Goal: Task Accomplishment & Management: Manage account settings

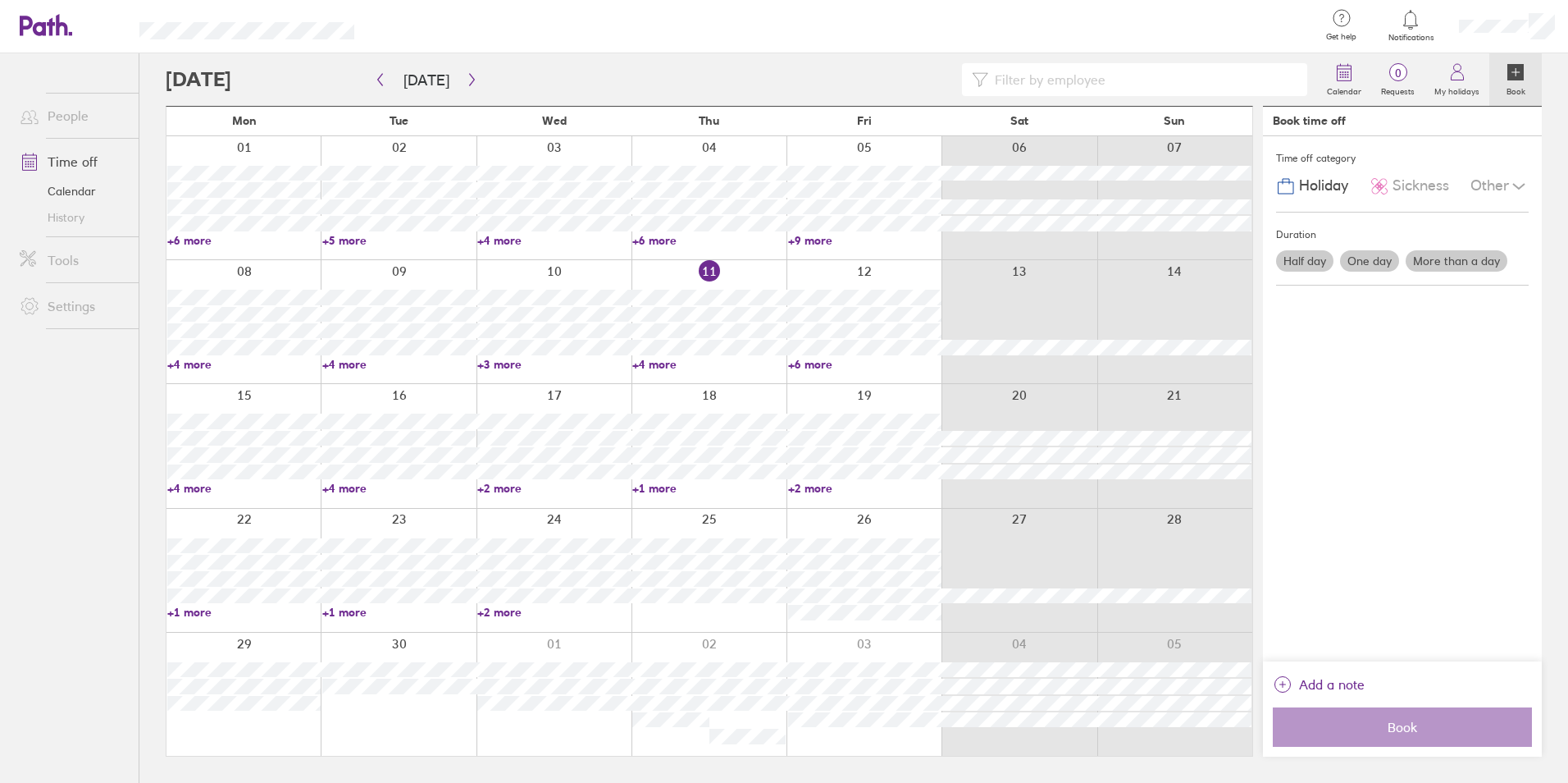
click at [507, 359] on link "+3 more" at bounding box center [554, 364] width 153 height 15
click at [657, 369] on link "+4 more" at bounding box center [709, 364] width 153 height 15
click at [812, 359] on link "+6 more" at bounding box center [864, 364] width 153 height 15
click at [807, 360] on link "+6 more" at bounding box center [864, 364] width 153 height 15
click at [660, 361] on link "+4 more" at bounding box center [709, 364] width 153 height 15
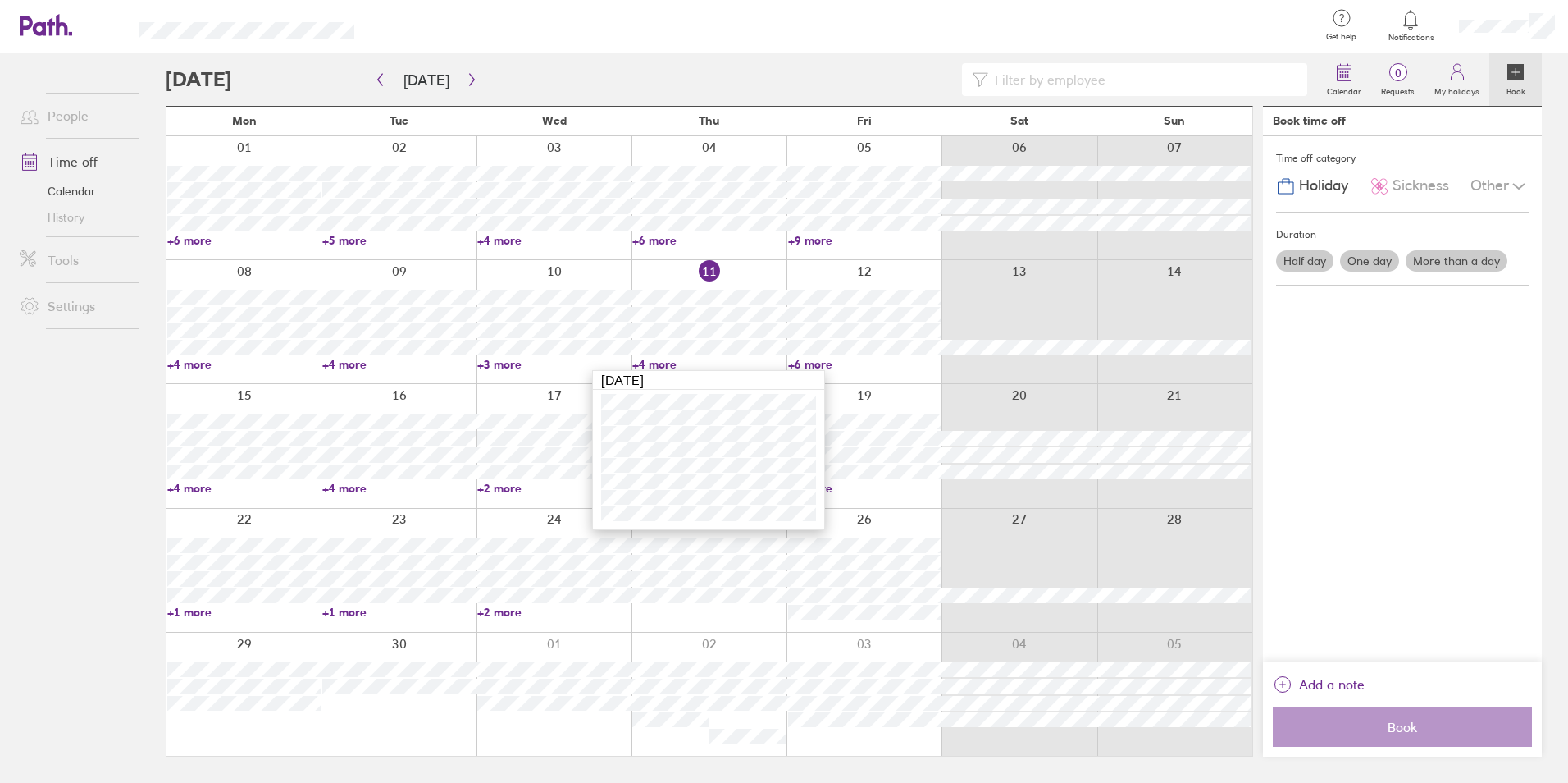
click at [82, 422] on ul "People Time off Calendar History Tools Settings" at bounding box center [69, 391] width 139 height 675
click at [462, 81] on button "button" at bounding box center [471, 80] width 20 height 27
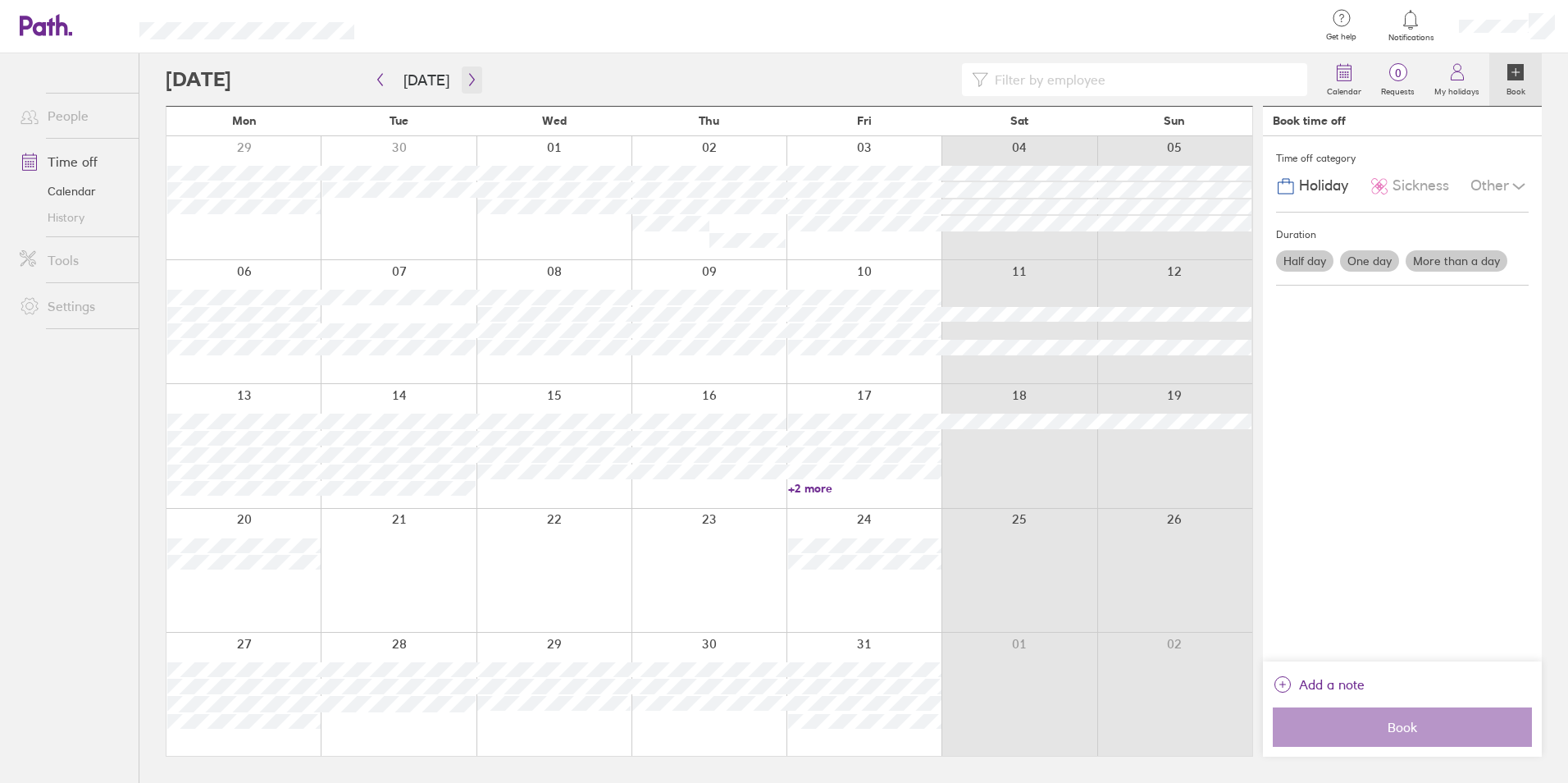
click at [477, 84] on button "button" at bounding box center [471, 80] width 20 height 27
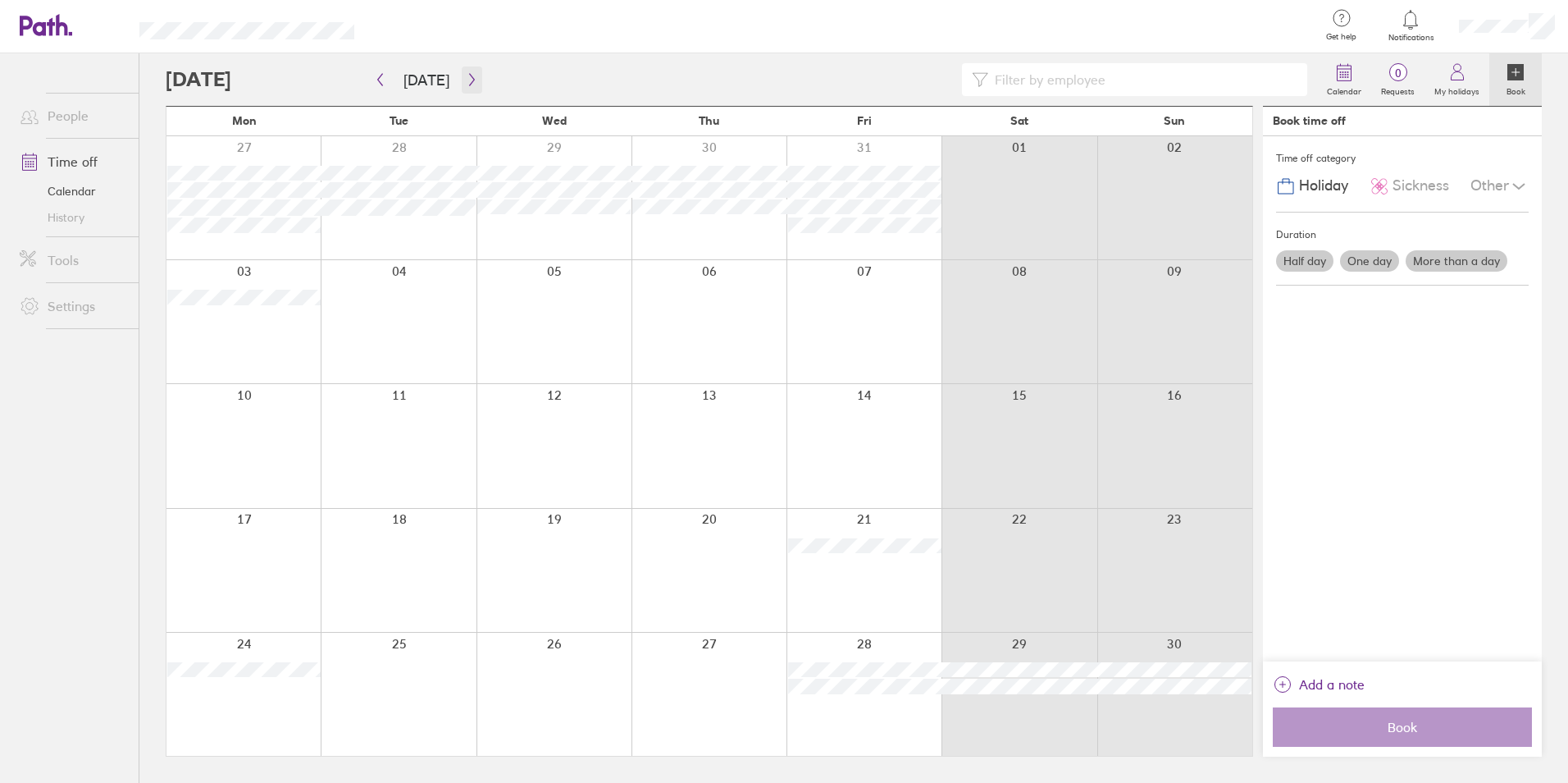
click at [477, 84] on button "button" at bounding box center [471, 80] width 20 height 27
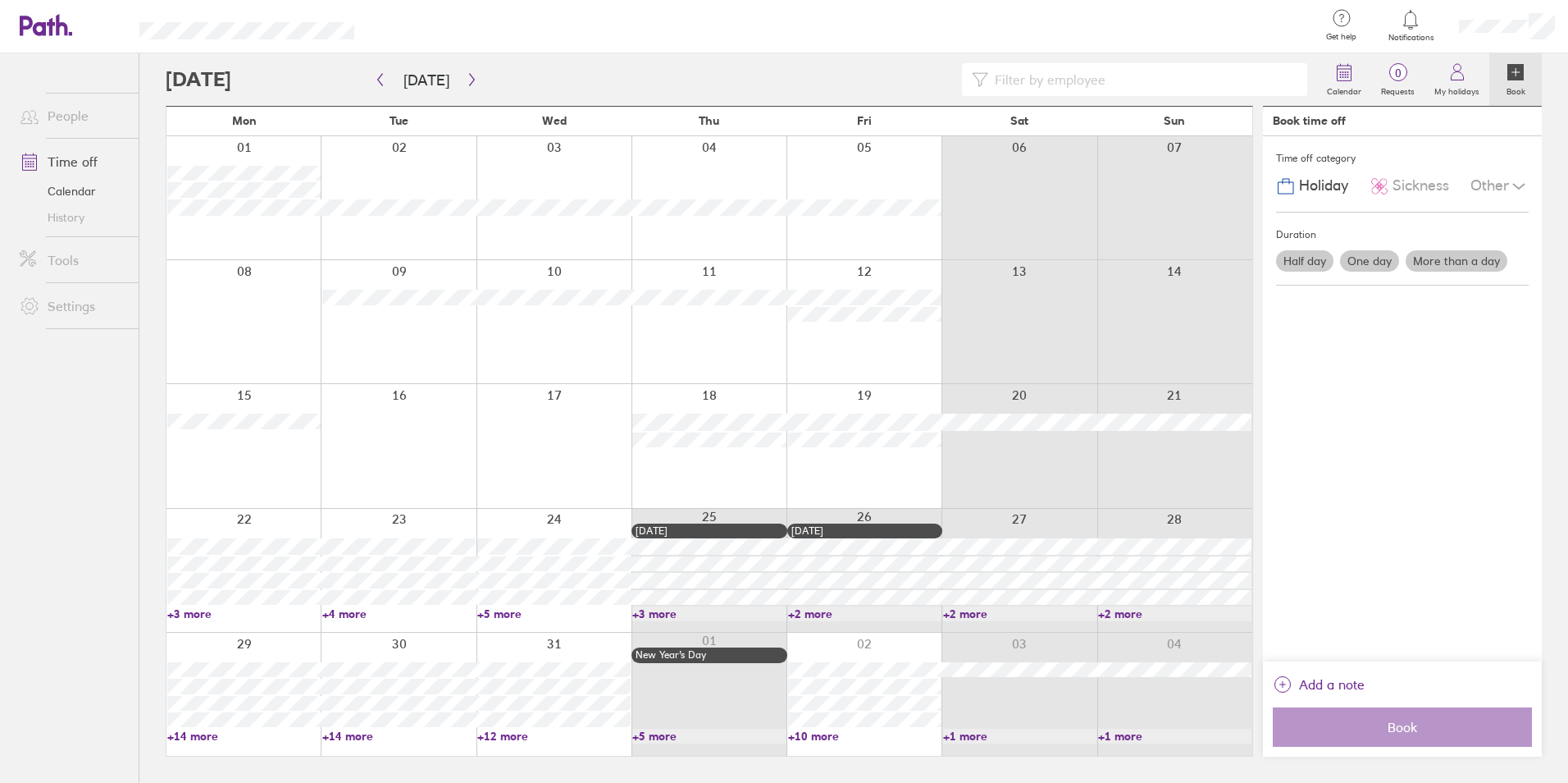
click at [1446, 366] on div "Time off category Holiday Sickness Other Duration Half day One day More than a …" at bounding box center [1402, 399] width 279 height 525
click at [419, 78] on button "Today" at bounding box center [427, 80] width 72 height 27
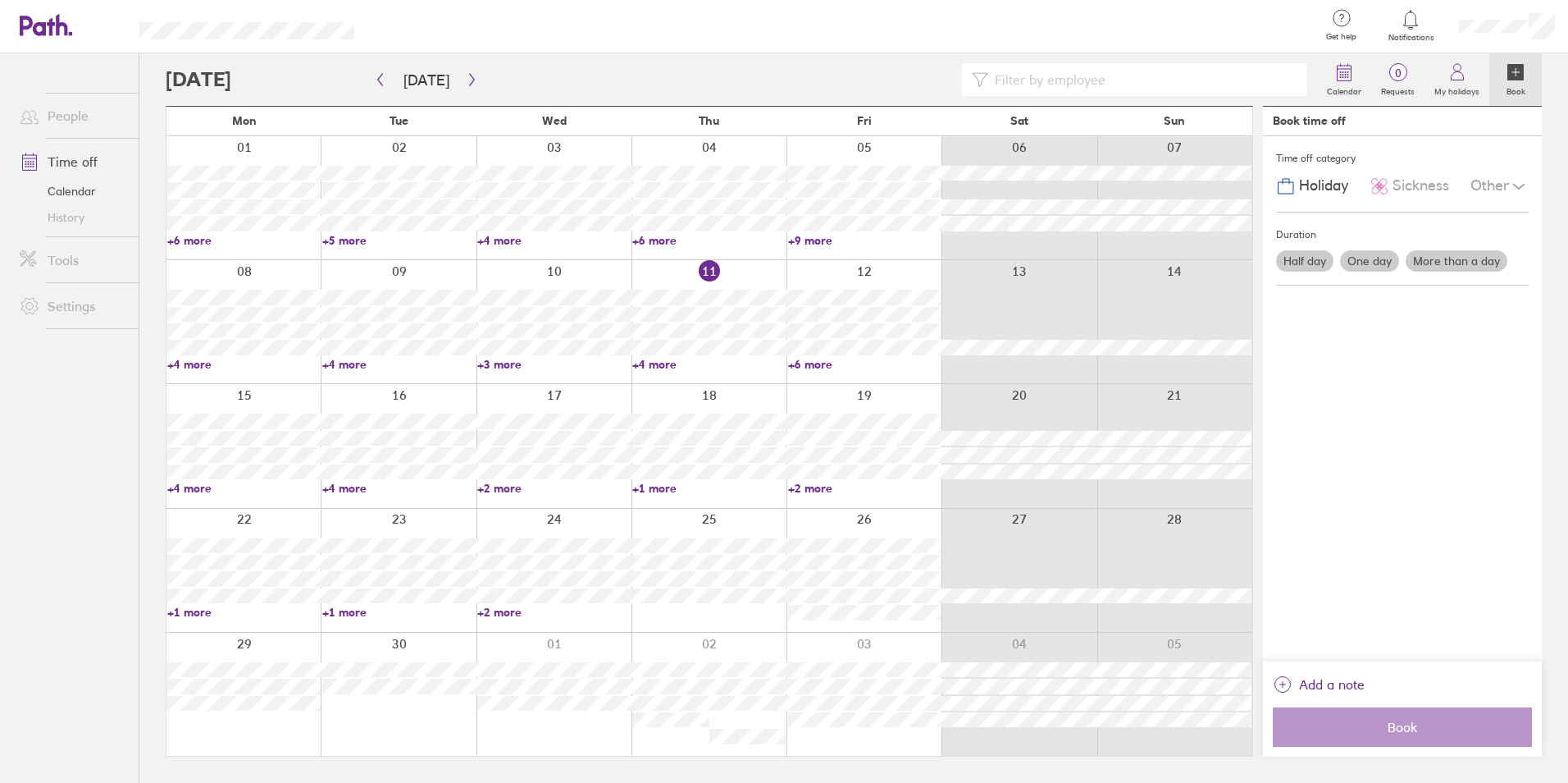
click at [55, 92] on li "People" at bounding box center [69, 115] width 139 height 46
click at [58, 112] on link "People" at bounding box center [72, 115] width 132 height 33
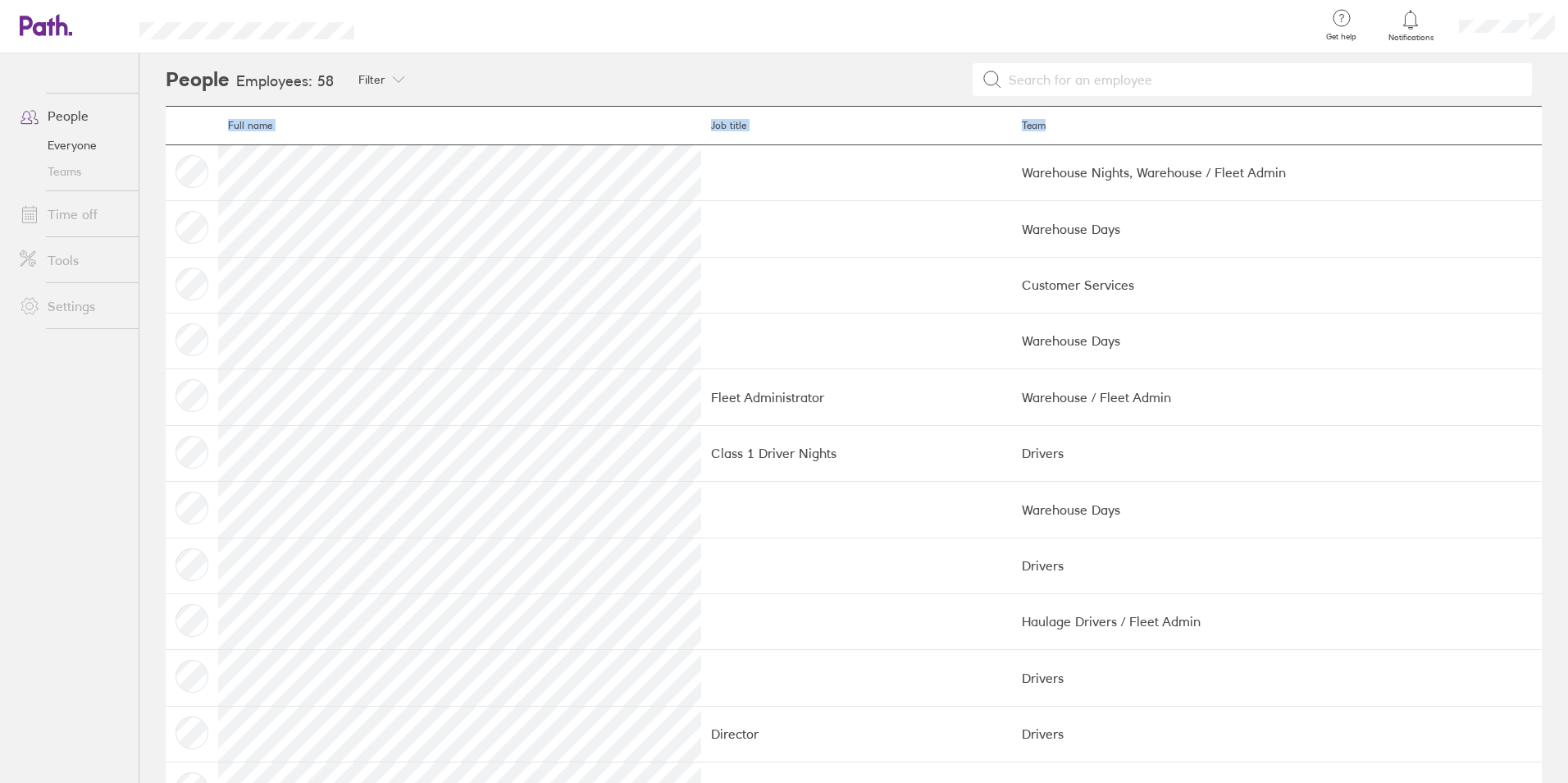
drag, startPoint x: 885, startPoint y: 187, endPoint x: 1566, endPoint y: 472, distance: 738.2
click at [1566, 472] on main "People Employees: 58 Filter Filter by team Business Development Accounts Custom…" at bounding box center [854, 418] width 1428 height 729
click at [785, 449] on td "Class 1 Driver Nights" at bounding box center [856, 452] width 310 height 55
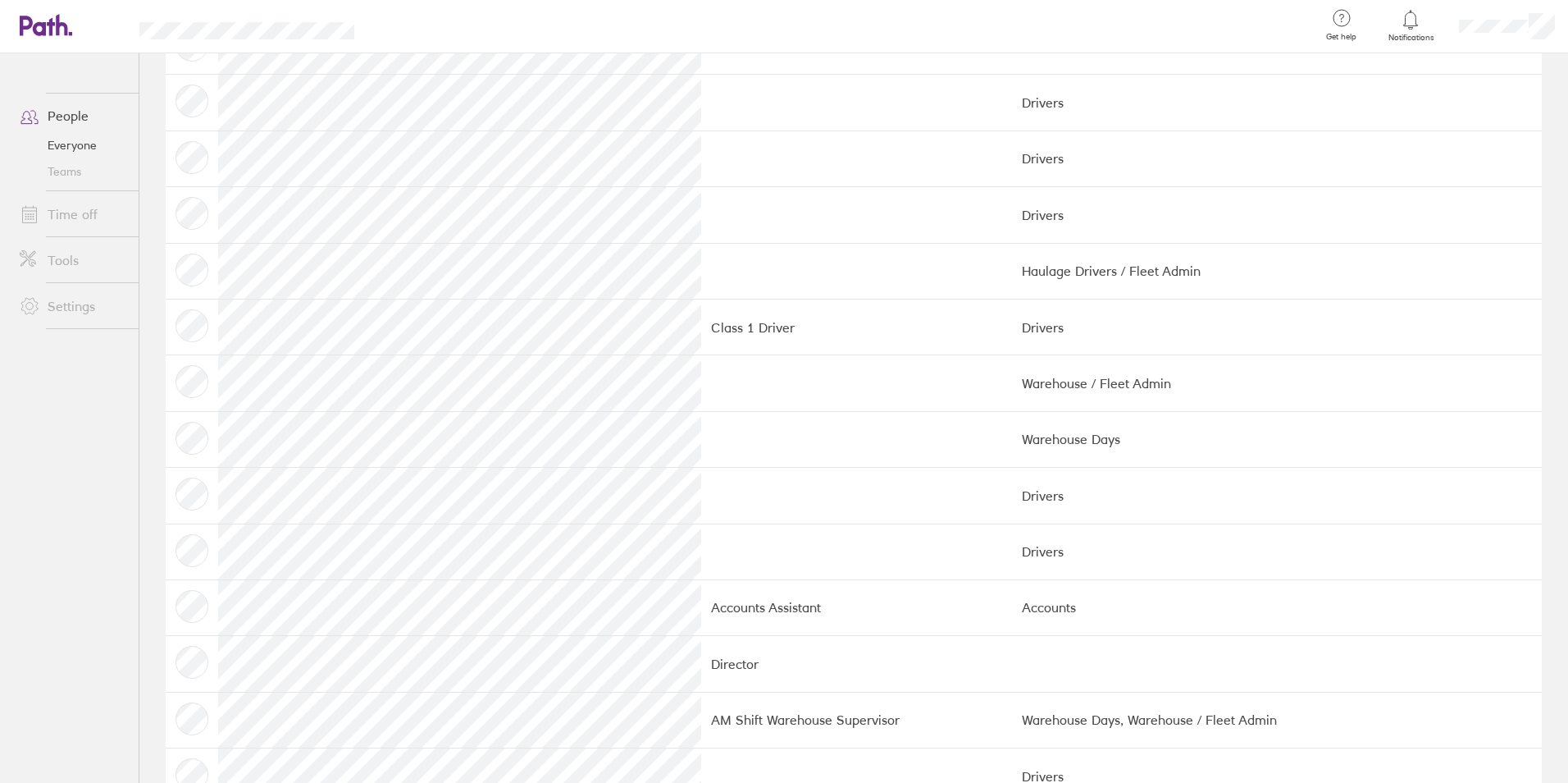
scroll to position [1313, 0]
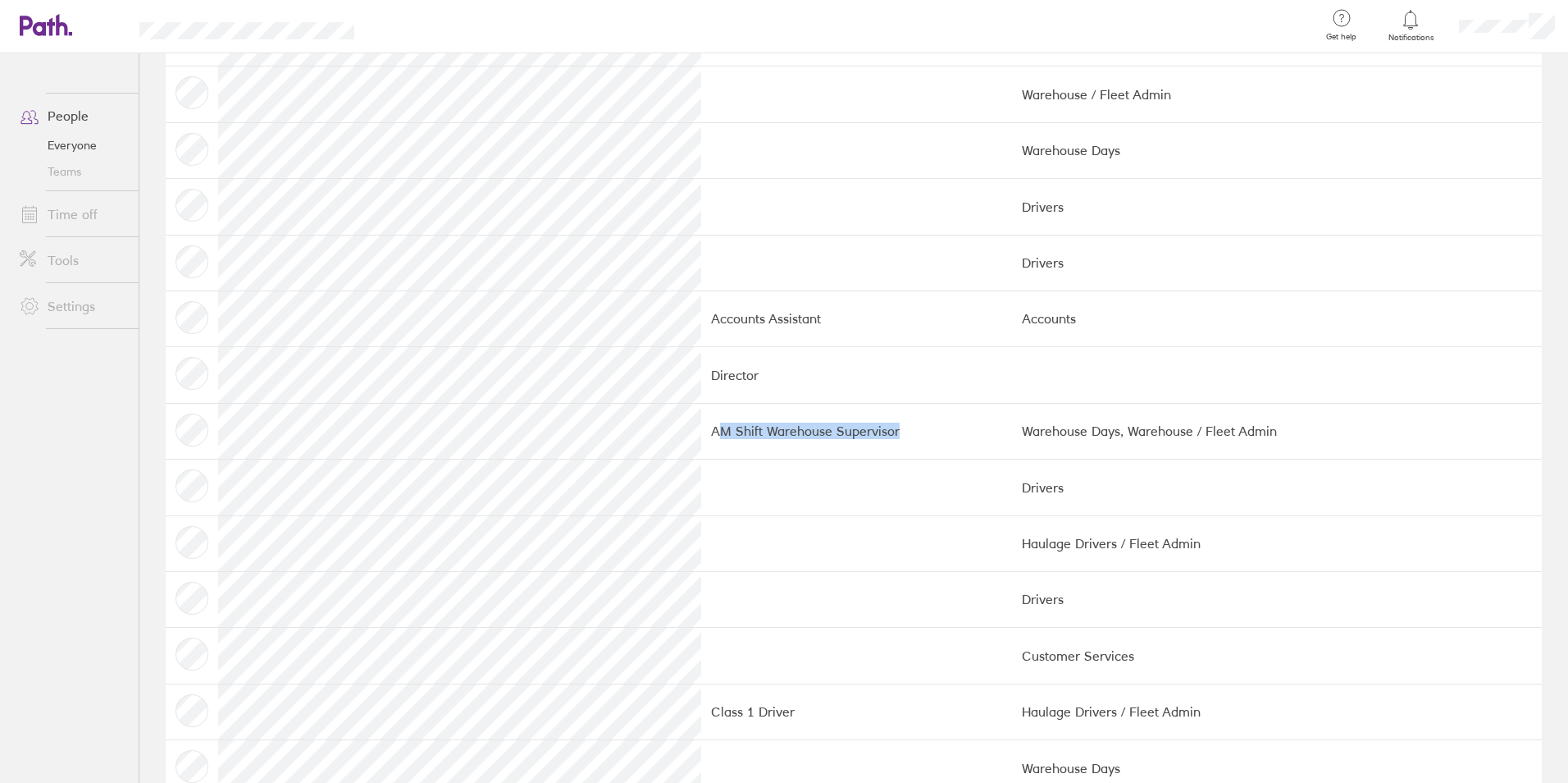
drag, startPoint x: 760, startPoint y: 455, endPoint x: 558, endPoint y: 453, distance: 202.0
click at [701, 453] on td "AM Shift Warehouse Supervisor" at bounding box center [856, 430] width 310 height 55
click at [835, 404] on tr "AM Shift Warehouse Supervisor Warehouse Days, Warehouse / Fleet Admin" at bounding box center [853, 430] width 1376 height 55
click at [835, 404] on td "AM Shift Warehouse Supervisor" at bounding box center [856, 430] width 310 height 55
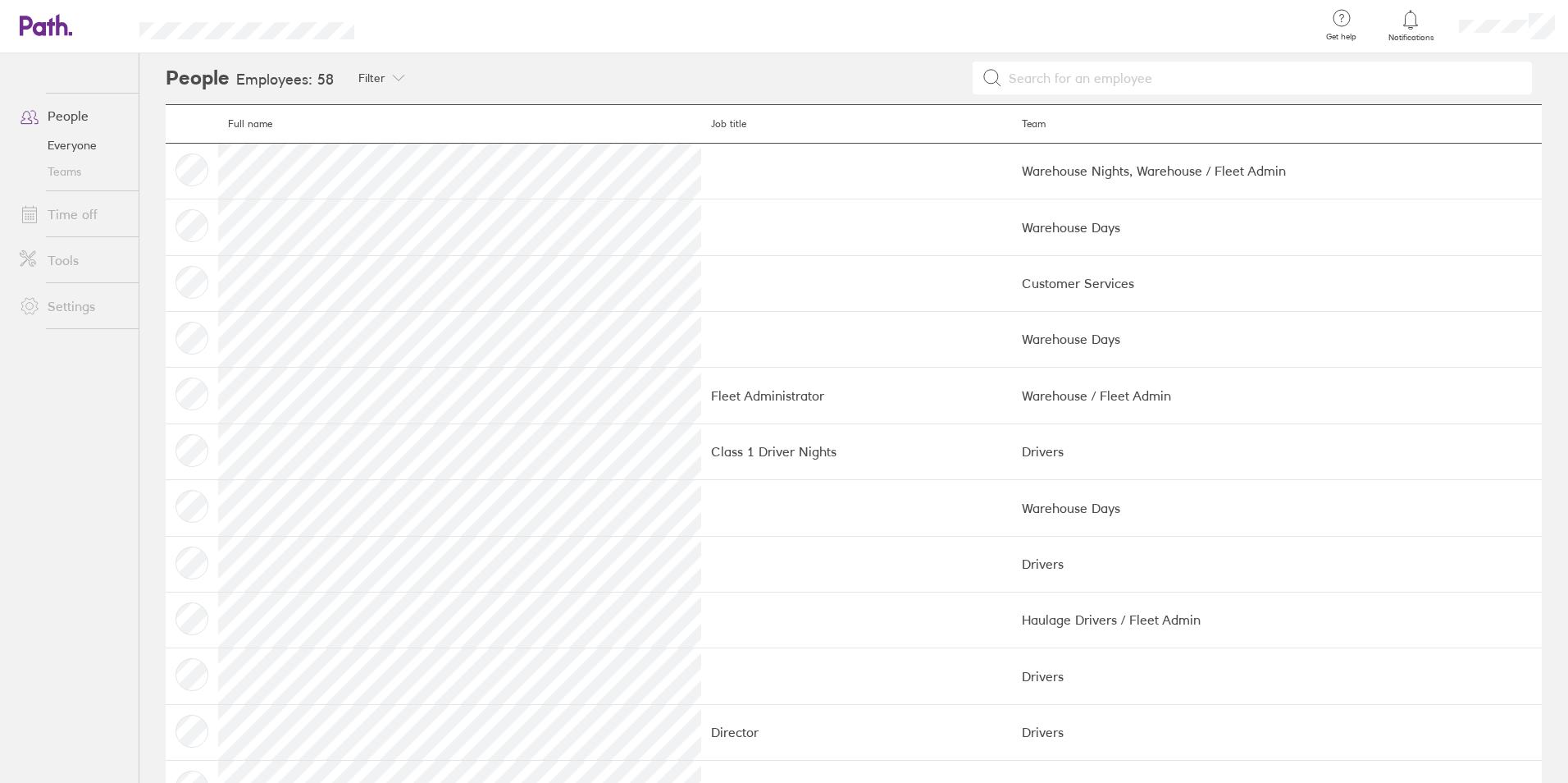
scroll to position [0, 0]
click at [114, 123] on link "People" at bounding box center [72, 115] width 132 height 33
click at [25, 251] on icon at bounding box center [27, 258] width 18 height 18
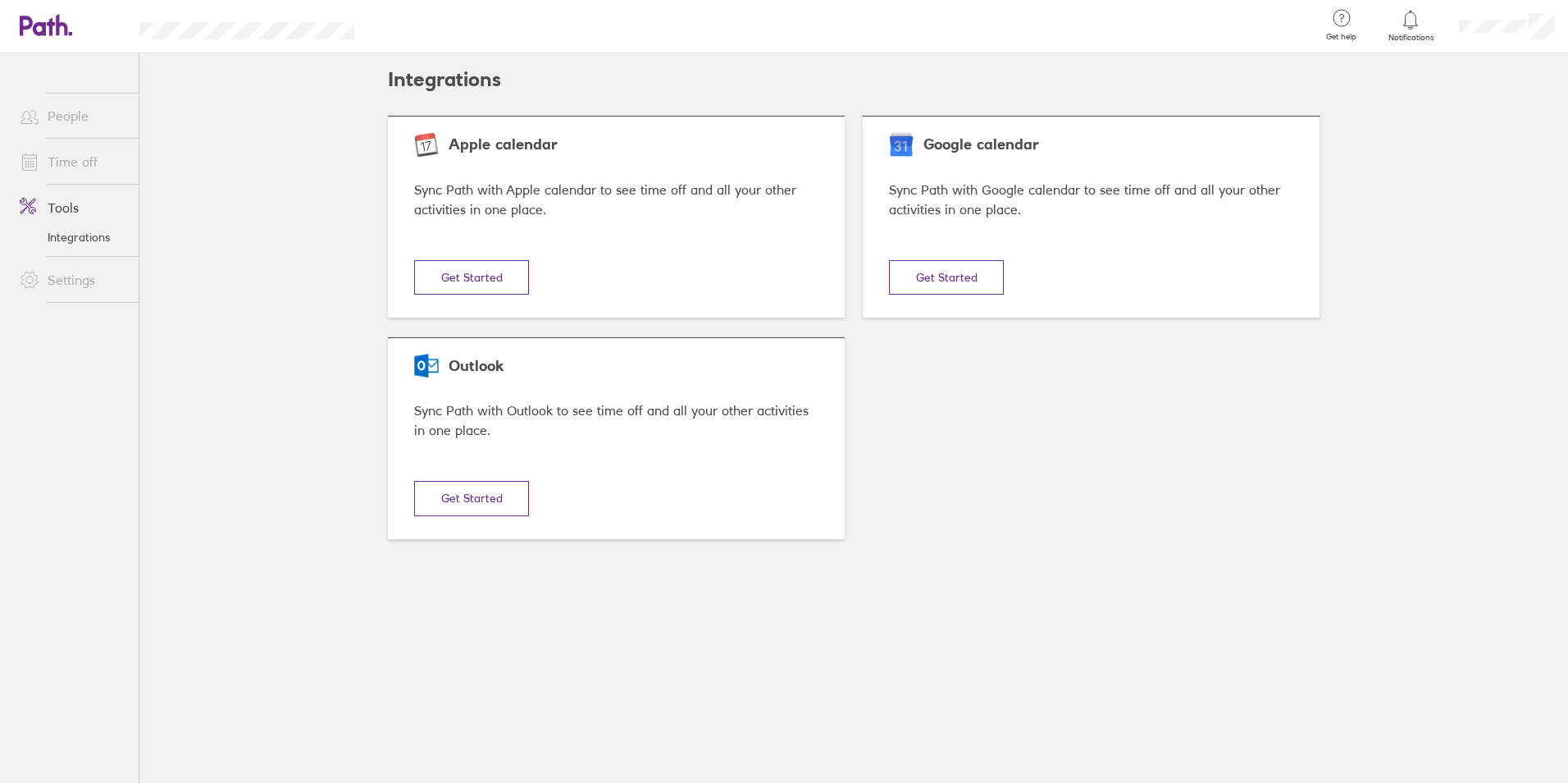
click at [26, 296] on link "Settings" at bounding box center [72, 279] width 132 height 33
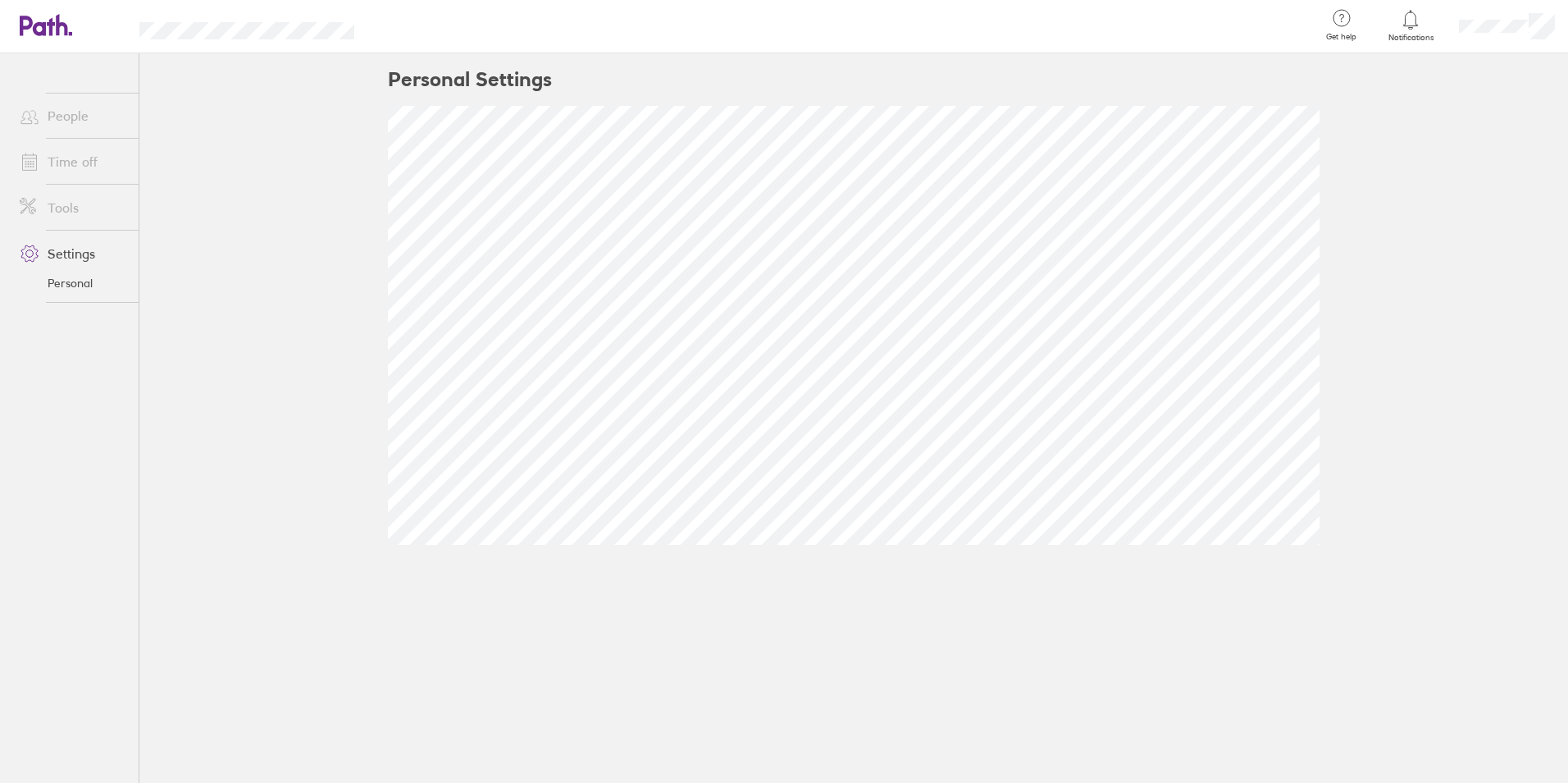
click at [39, 173] on link "Time off" at bounding box center [72, 161] width 132 height 33
